Goal: Navigation & Orientation: Find specific page/section

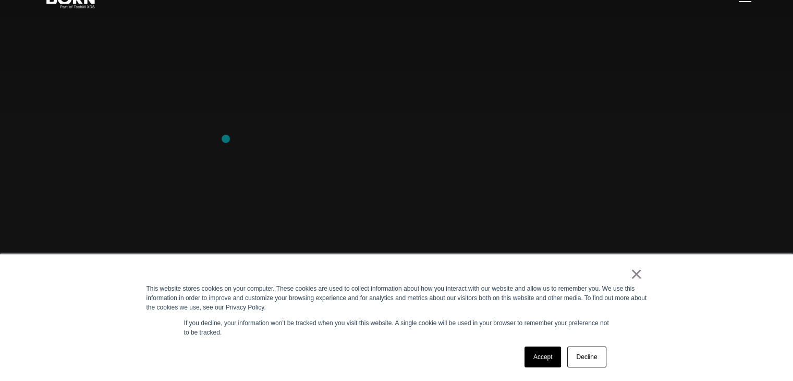
scroll to position [156, 0]
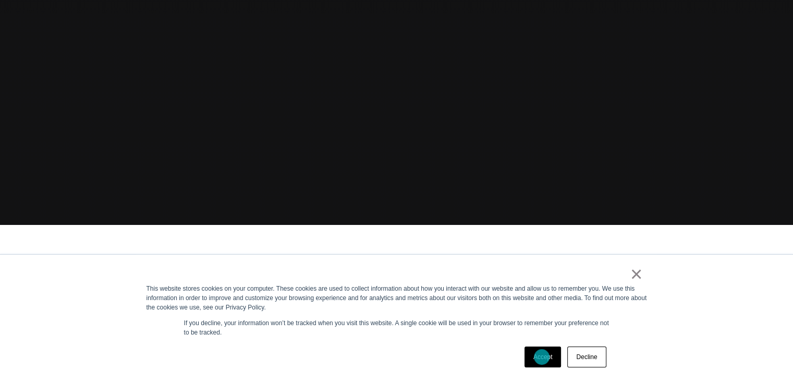
click at [542, 357] on link "Accept" at bounding box center [543, 356] width 37 height 21
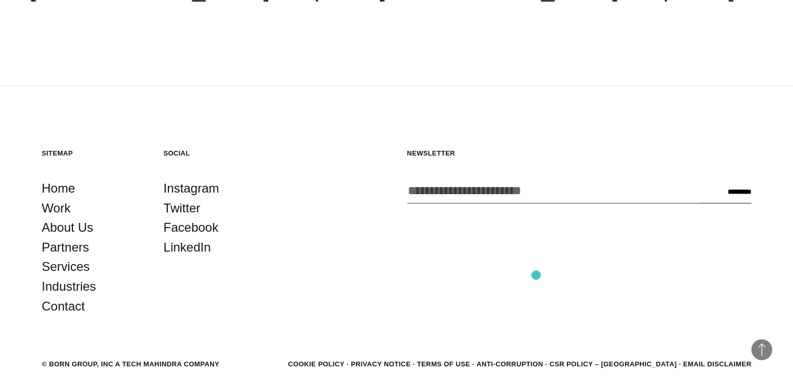
scroll to position [2825, 0]
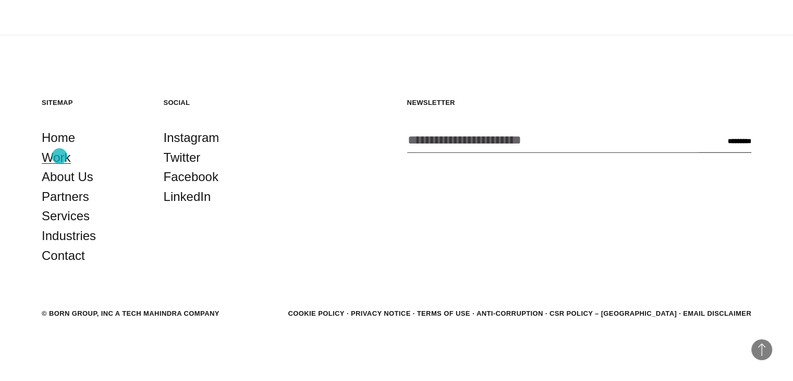
click at [59, 156] on link "Work" at bounding box center [56, 158] width 29 height 20
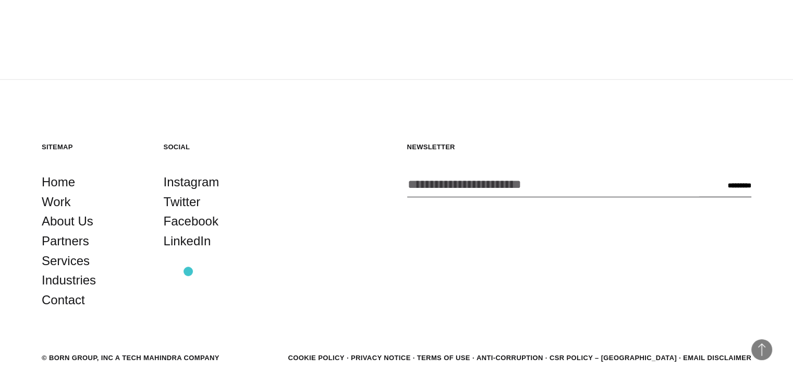
scroll to position [3300, 0]
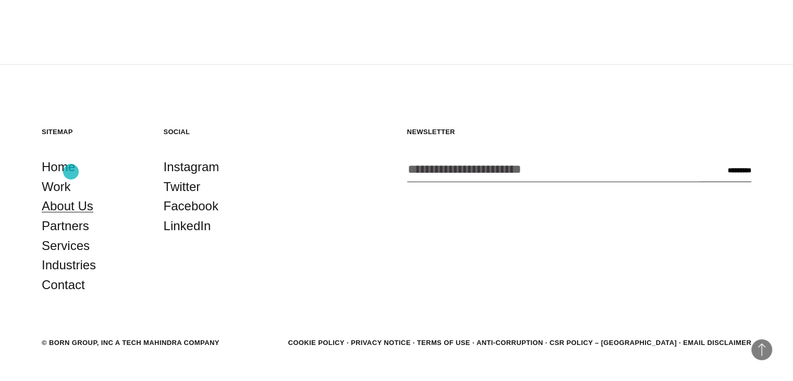
click at [71, 196] on link "About Us" at bounding box center [68, 206] width 52 height 20
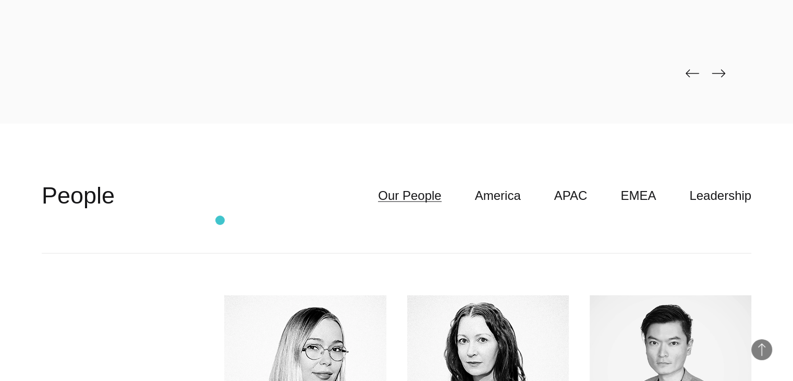
scroll to position [2674, 0]
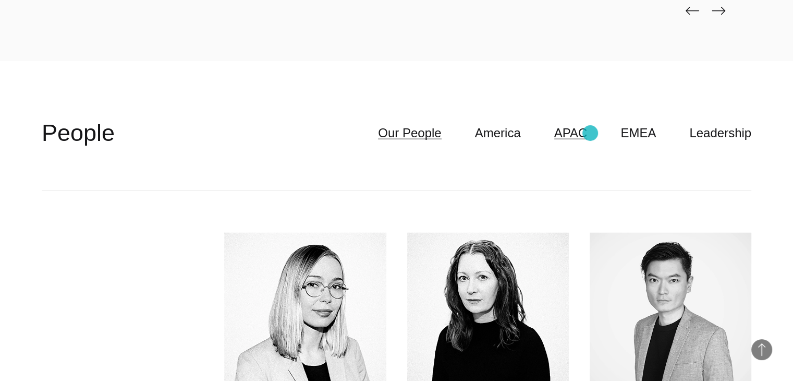
click at [585, 134] on link "APAC" at bounding box center [570, 133] width 33 height 20
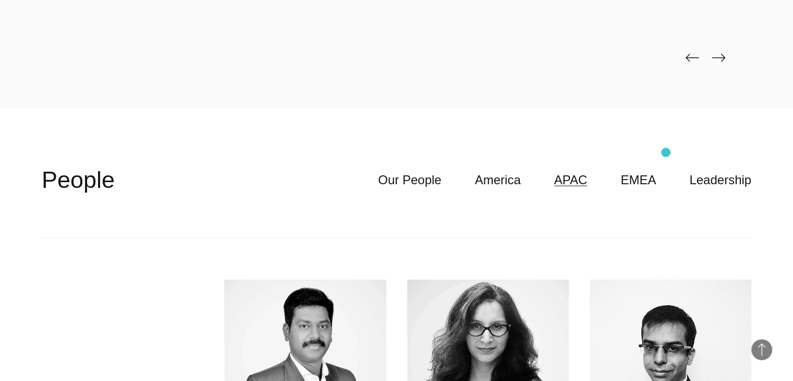
scroll to position [2622, 0]
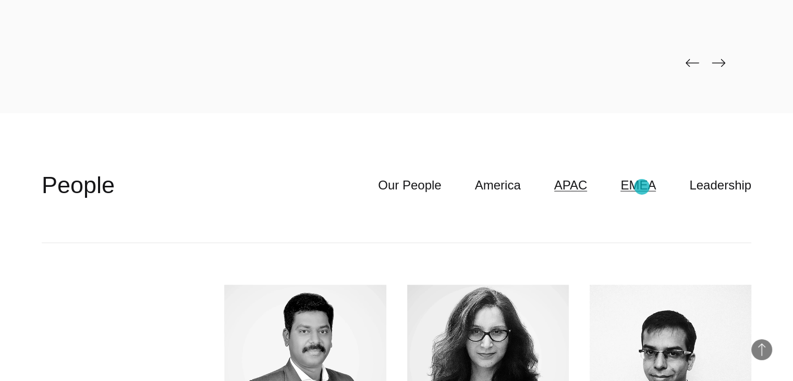
click at [642, 187] on link "EMEA" at bounding box center [638, 185] width 35 height 20
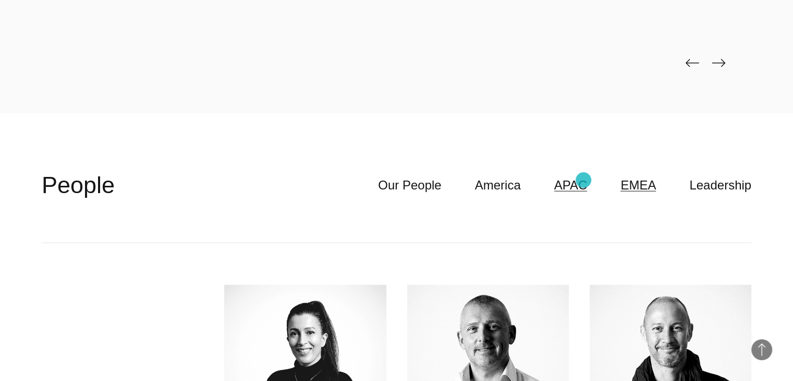
click at [584, 180] on link "APAC" at bounding box center [570, 185] width 33 height 20
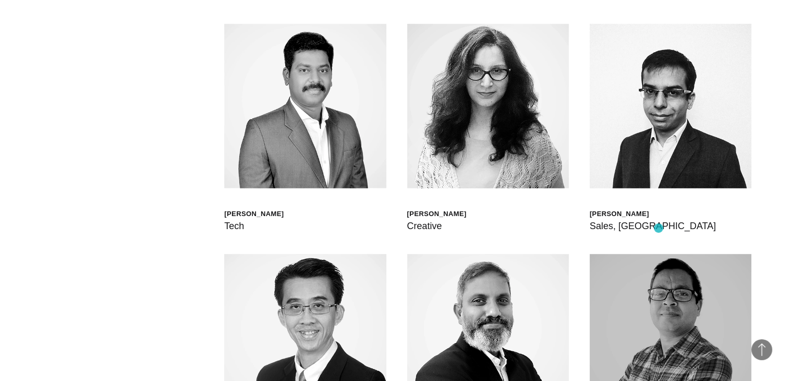
scroll to position [2674, 0]
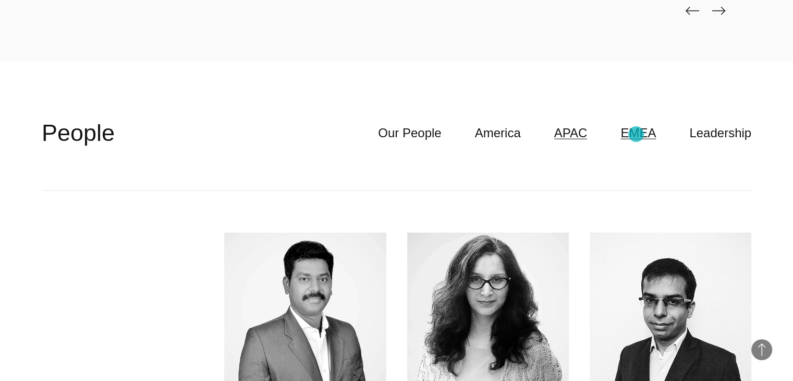
click at [636, 134] on link "EMEA" at bounding box center [638, 133] width 35 height 20
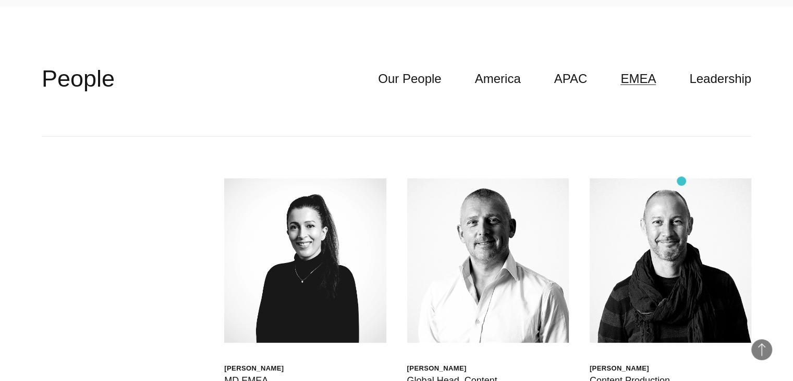
scroll to position [2727, 0]
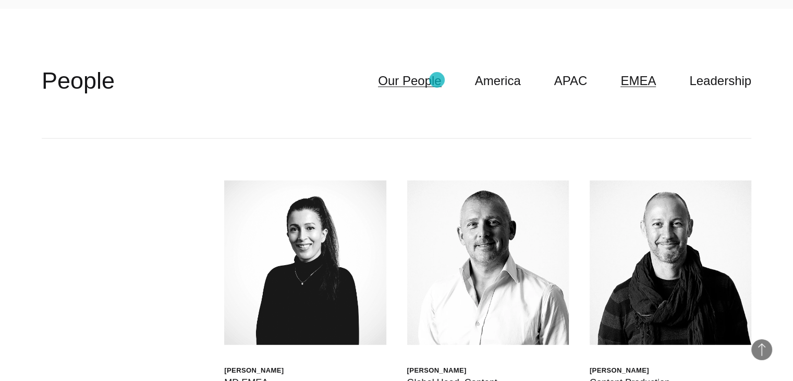
click at [437, 80] on link "Our People" at bounding box center [409, 81] width 63 height 20
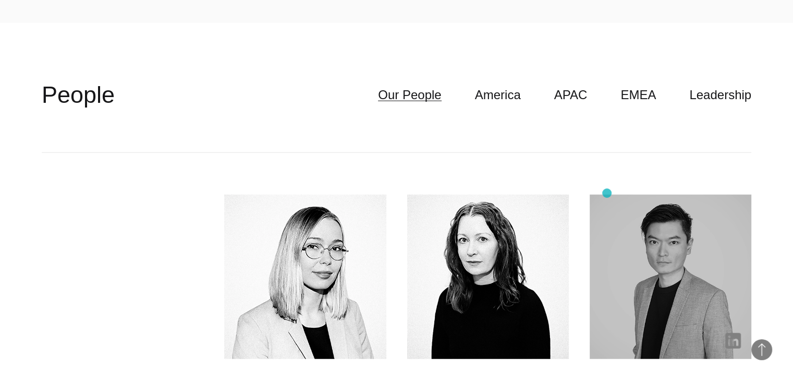
scroll to position [2622, 0]
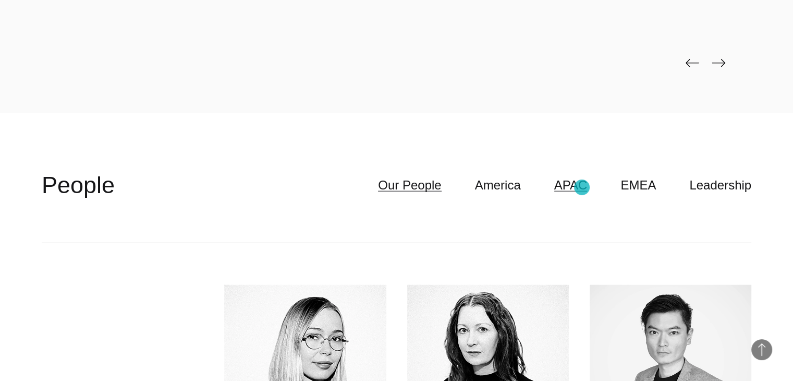
click at [580, 186] on link "APAC" at bounding box center [570, 185] width 33 height 20
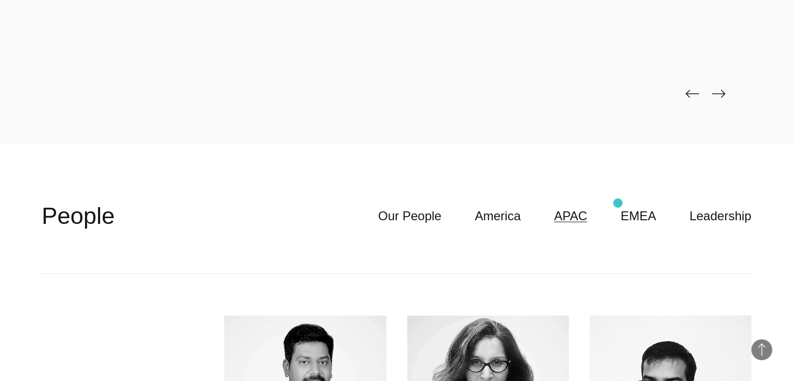
scroll to position [2455, 0]
